Goal: Information Seeking & Learning: Learn about a topic

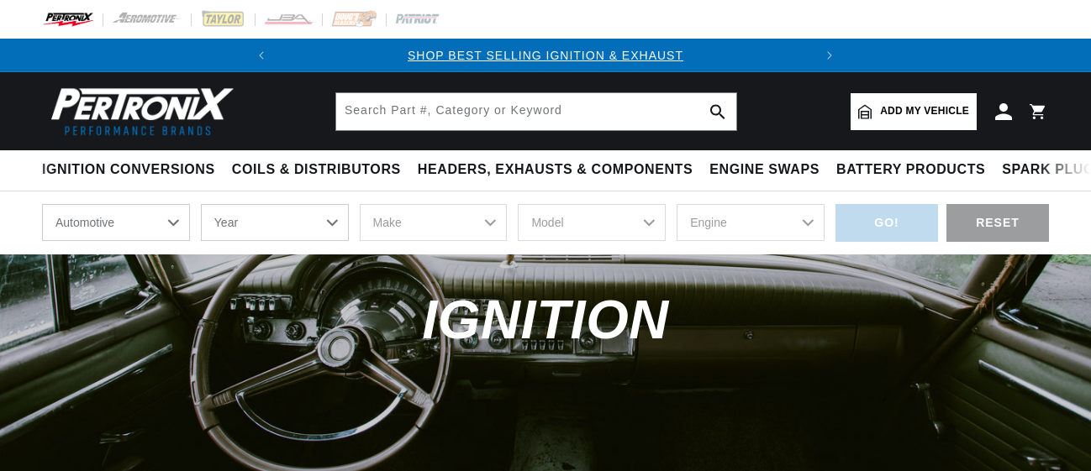
click at [107, 204] on select "Automotive Agricultural Industrial Marine Motorcycle" at bounding box center [116, 222] width 148 height 37
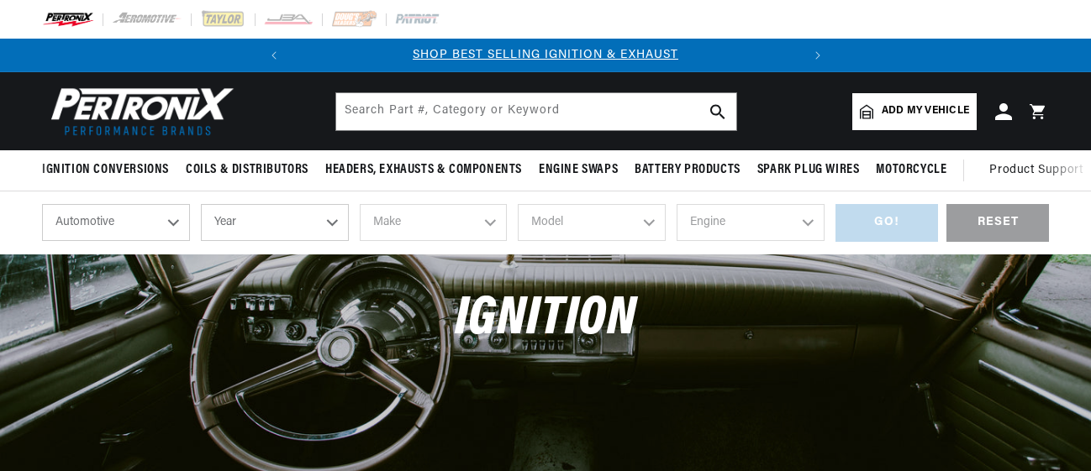
scroll to position [182, 0]
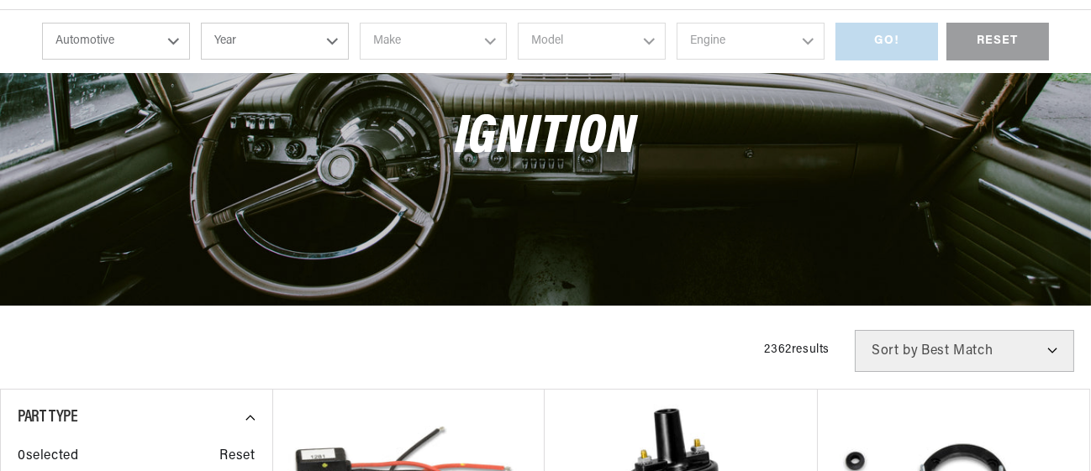
click at [108, 46] on select "Automotive Agricultural Industrial Marine Motorcycle" at bounding box center [116, 41] width 148 height 37
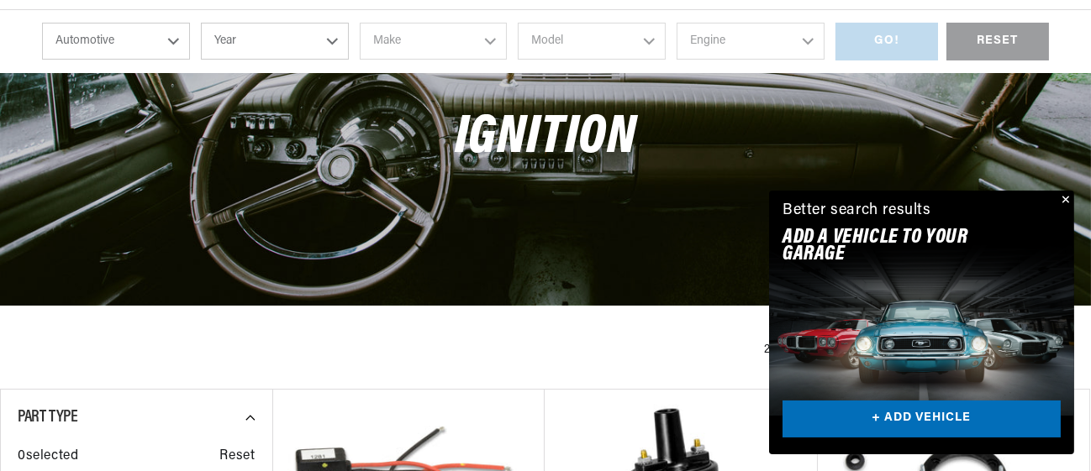
click at [318, 210] on div "Ignition" at bounding box center [545, 146] width 1091 height 147
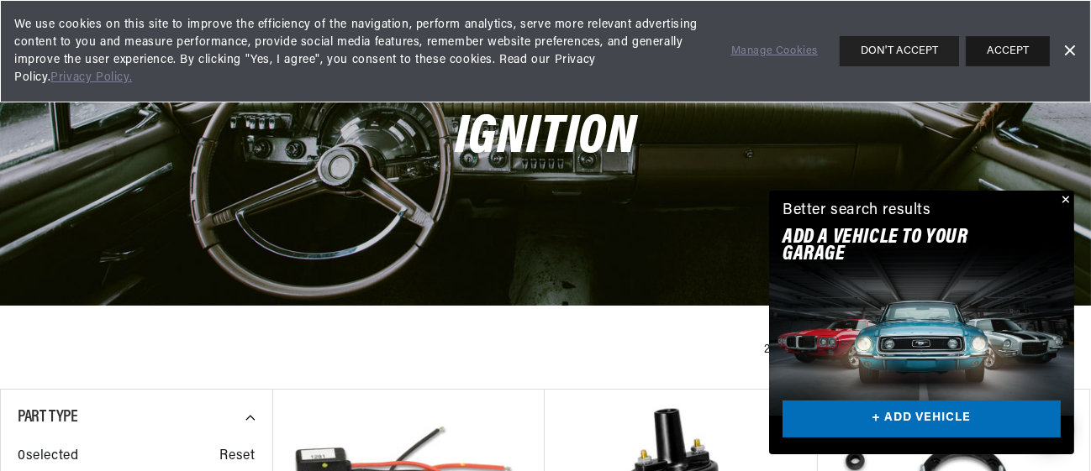
scroll to position [0, 0]
click at [1001, 53] on button "ACCEPT" at bounding box center [1008, 51] width 84 height 30
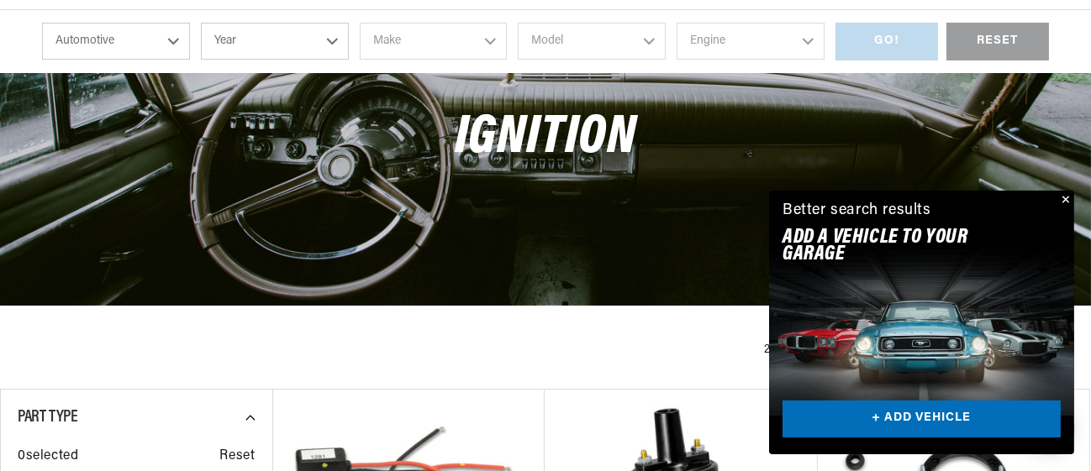
click at [123, 45] on select "Automotive Agricultural Industrial Marine Motorcycle" at bounding box center [116, 41] width 148 height 37
click at [42, 24] on select "Automotive Agricultural Industrial Marine Motorcycle" at bounding box center [116, 41] width 148 height 37
click at [262, 36] on select "Year [DATE] 2025 2024 2023 2022 2021 2020 2019 2018 2017 2016 2015 2014 2013 20…" at bounding box center [275, 41] width 148 height 37
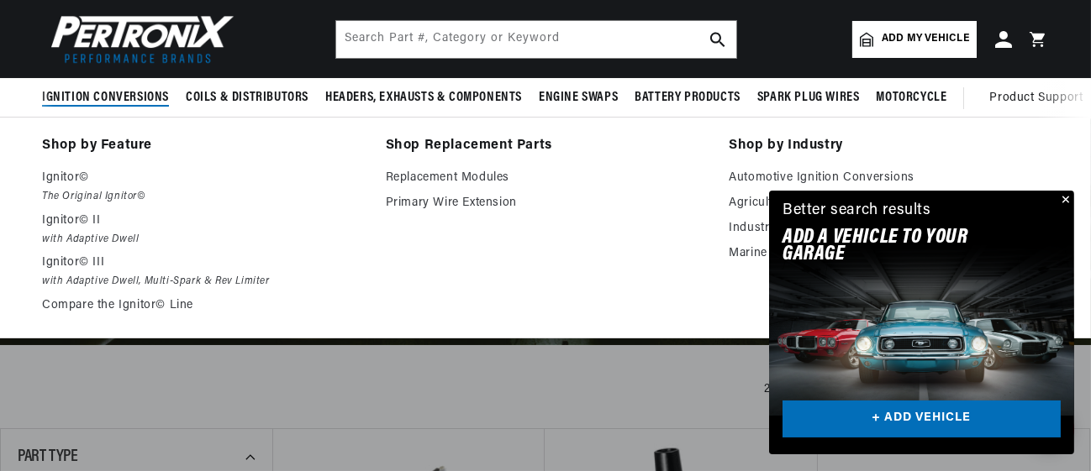
scroll to position [120, 0]
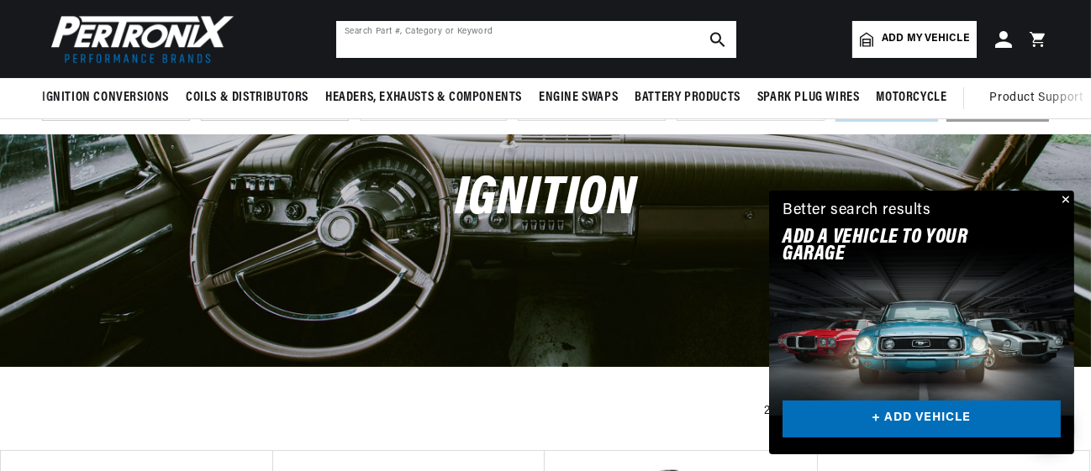
click at [392, 39] on input "text" at bounding box center [536, 39] width 400 height 37
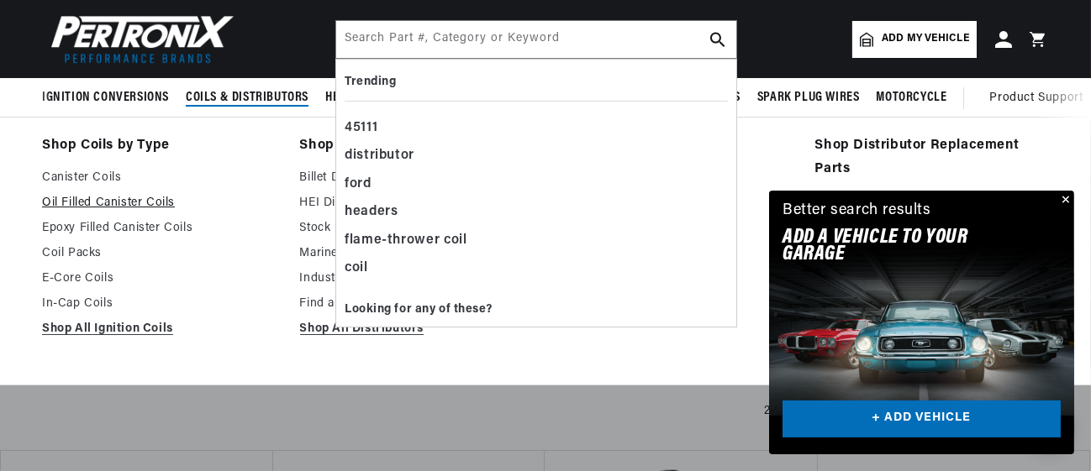
click at [265, 202] on link "Oil Filled Canister Coils" at bounding box center [159, 203] width 234 height 20
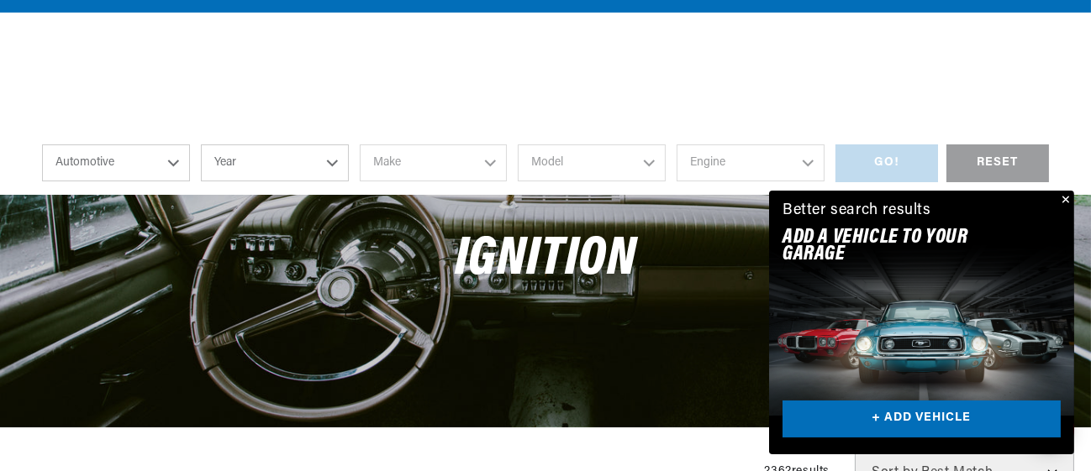
scroll to position [0, 509]
click at [297, 167] on select "Year [DATE] 2025 2024 2023 2022 2021 2020 2019 2018 2017 2016 2015 2014 2013 20…" at bounding box center [275, 163] width 148 height 37
select select "1978"
click at [201, 145] on select "Year [DATE] 2025 2024 2023 2022 2021 2020 2019 2018 2017 2016 2015 2014 2013 20…" at bounding box center [275, 163] width 148 height 37
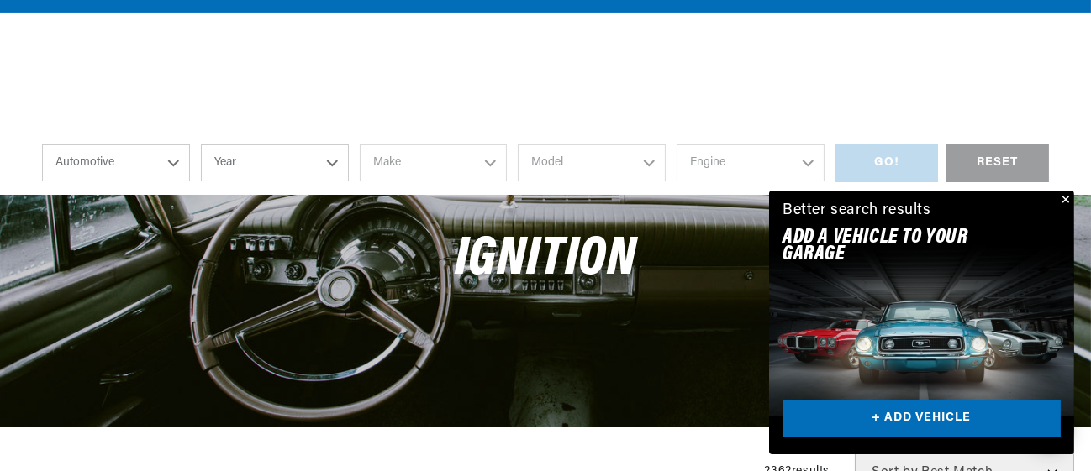
select select "1978"
click at [423, 162] on select "Make Alfa Romeo American Motors Audi Avanti BMW Buick Cadillac Checker Chevrole…" at bounding box center [434, 163] width 148 height 37
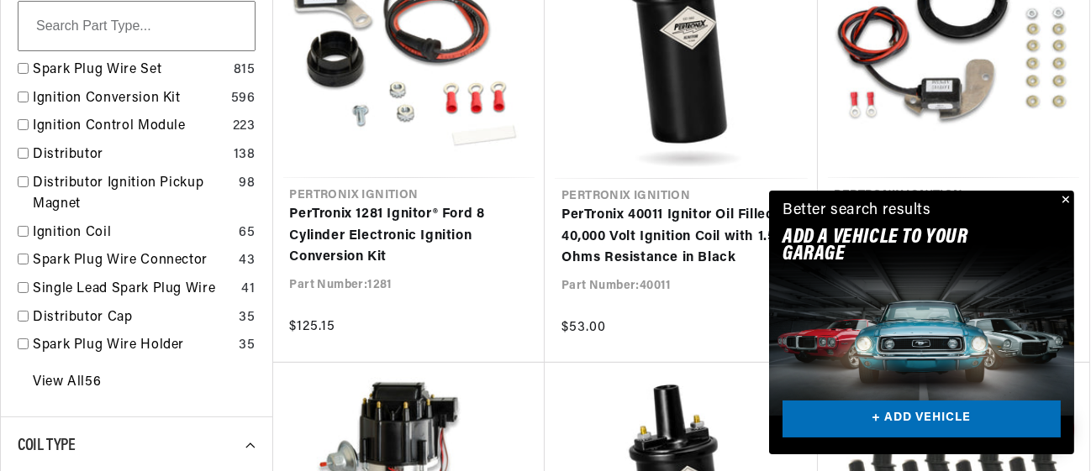
scroll to position [0, 385]
